Goal: Transaction & Acquisition: Book appointment/travel/reservation

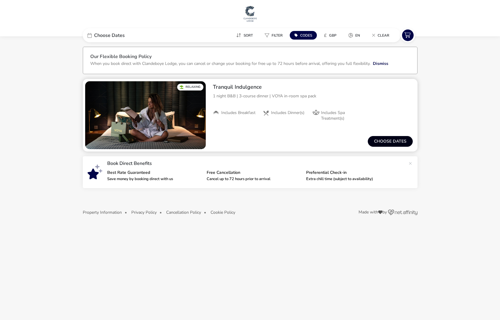
click at [387, 144] on button "Choose dates" at bounding box center [390, 141] width 45 height 11
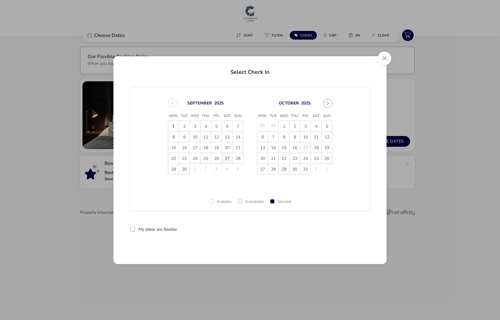
click at [228, 159] on span "27" at bounding box center [227, 158] width 10 height 10
click at [235, 159] on span "28" at bounding box center [237, 158] width 10 height 10
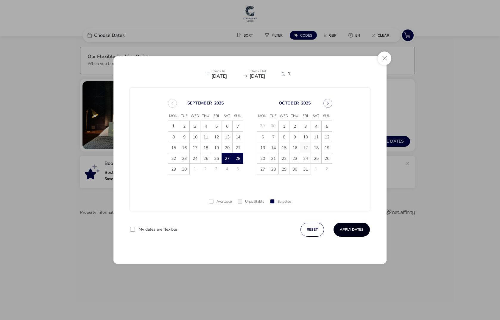
click at [353, 228] on button "Apply Dates" at bounding box center [351, 230] width 36 height 14
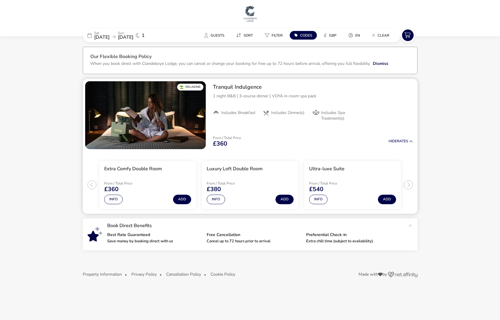
click at [234, 89] on h2 "Tranquil Indulgence" at bounding box center [313, 87] width 200 height 7
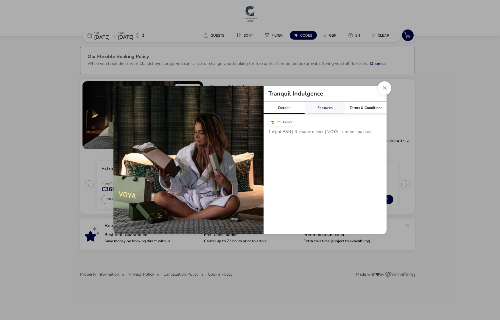
click at [336, 106] on link "Features" at bounding box center [324, 108] width 41 height 12
click at [360, 107] on div "Terms & Conditions" at bounding box center [365, 108] width 41 height 12
click at [321, 105] on link "Features" at bounding box center [324, 108] width 41 height 12
click at [278, 105] on link "Details" at bounding box center [283, 108] width 41 height 12
drag, startPoint x: 376, startPoint y: 131, endPoint x: 326, endPoint y: 132, distance: 49.4
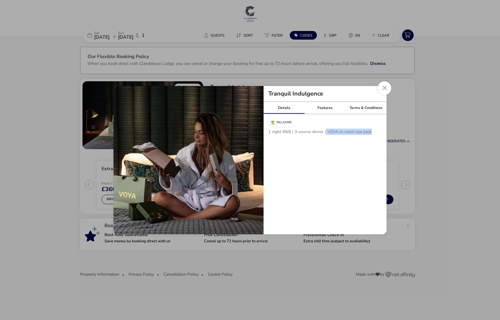
click at [326, 132] on p "1 night B&B | 3-course dinner | VOYA in-room spa pack" at bounding box center [324, 133] width 113 height 9
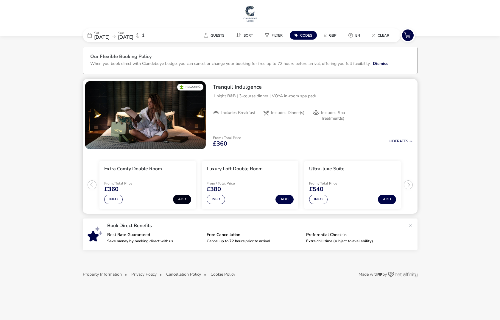
click at [183, 200] on button "Add" at bounding box center [182, 200] width 18 height 10
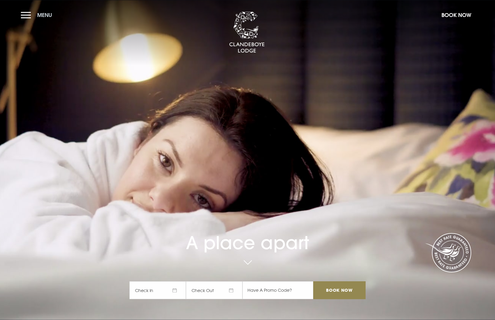
click at [23, 13] on button "Menu" at bounding box center [38, 15] width 34 height 13
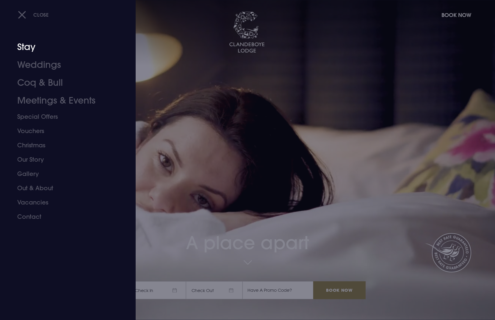
click at [32, 45] on link "Stay" at bounding box center [64, 47] width 94 height 18
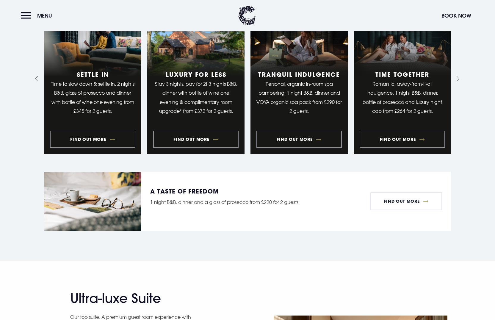
scroll to position [822, 0]
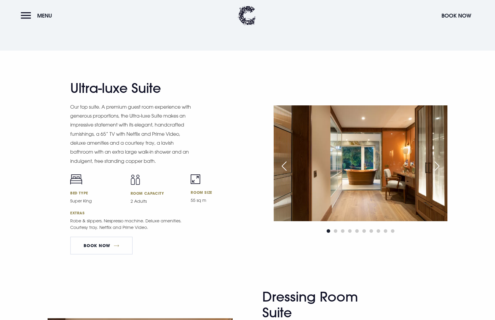
click at [436, 164] on div "Next slide" at bounding box center [437, 166] width 15 height 13
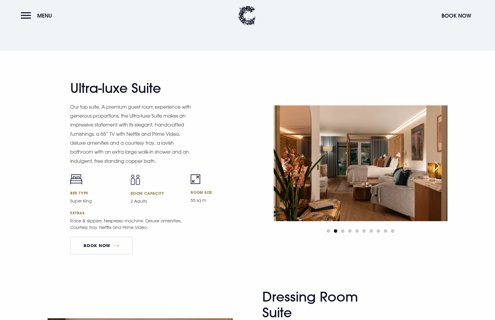
click at [436, 164] on div "Next slide" at bounding box center [437, 166] width 15 height 13
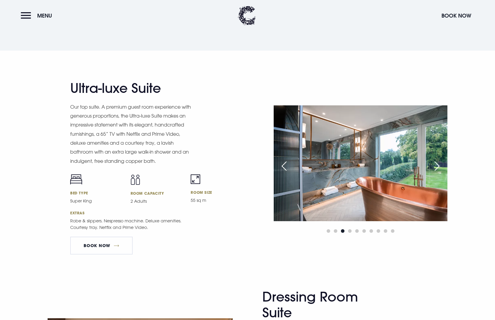
click at [436, 164] on div "Next slide" at bounding box center [437, 166] width 15 height 13
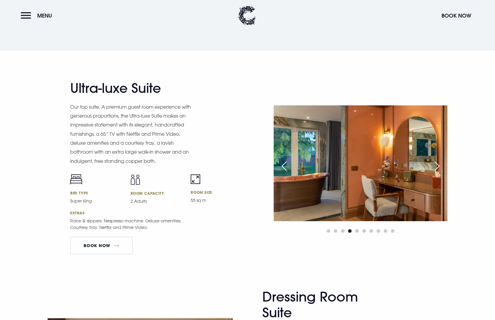
click at [436, 164] on div "Next slide" at bounding box center [437, 166] width 15 height 13
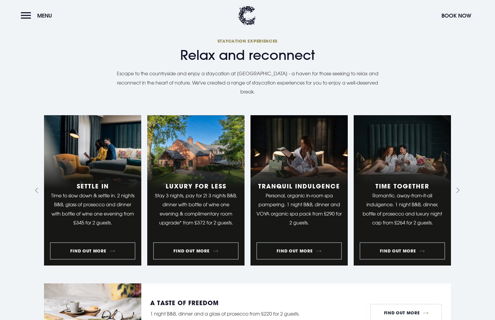
scroll to position [0, 0]
